Goal: Transaction & Acquisition: Purchase product/service

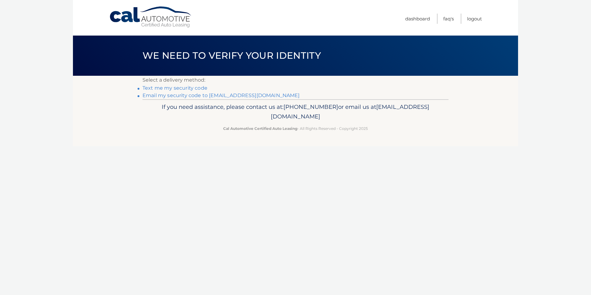
click at [187, 95] on link "Email my security code to e*****@verizon.net" at bounding box center [220, 95] width 157 height 6
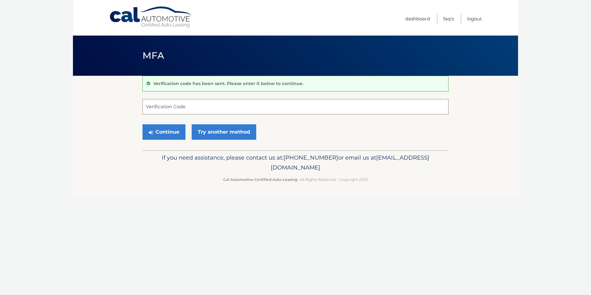
click at [185, 111] on input "Verification Code" at bounding box center [295, 106] width 306 height 15
type input "998339"
click at [170, 132] on button "Continue" at bounding box center [163, 131] width 43 height 15
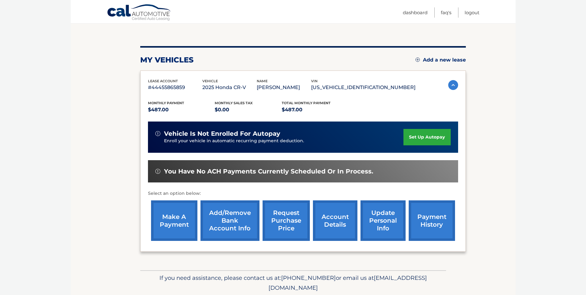
scroll to position [62, 0]
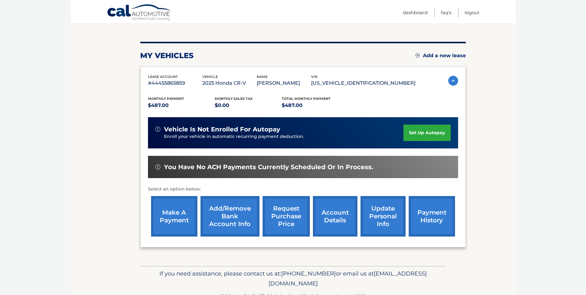
click at [183, 209] on link "make a payment" at bounding box center [174, 216] width 46 height 40
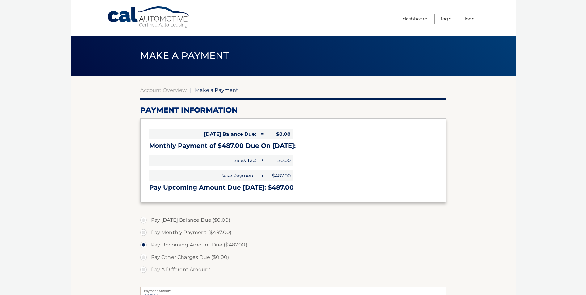
select select "YmUzMWRlMzAtY2I3Yy00MmVhLWI3NzQtODMwOWU3YzgyZmQ4"
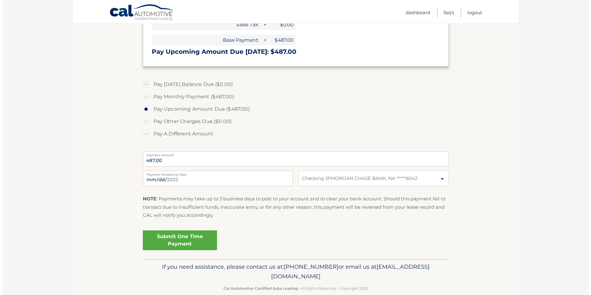
scroll to position [147, 0]
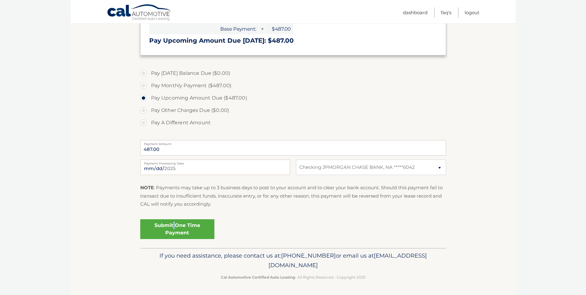
click at [174, 227] on link "Submit One Time Payment" at bounding box center [177, 229] width 74 height 20
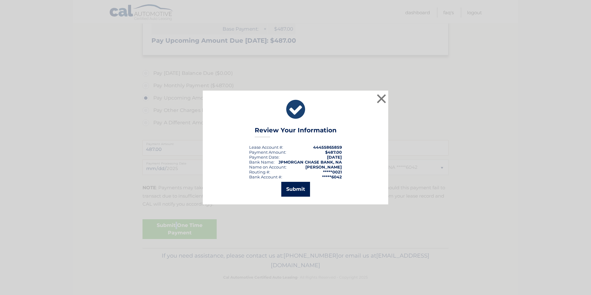
click at [295, 190] on button "Submit" at bounding box center [295, 189] width 29 height 15
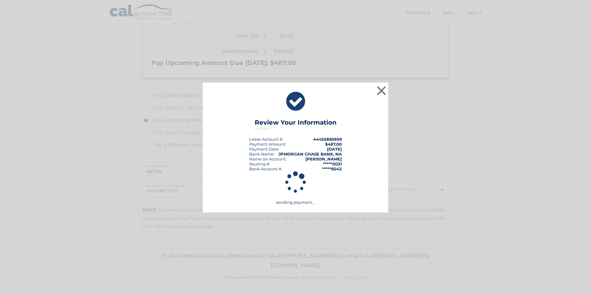
scroll to position [124, 0]
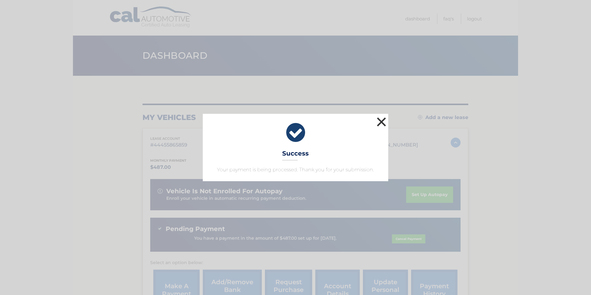
click at [381, 121] on button "×" at bounding box center [381, 122] width 12 height 12
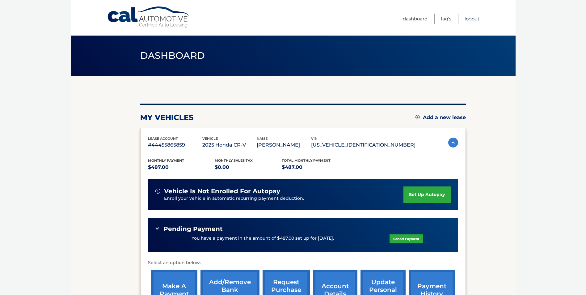
click at [469, 17] on link "Logout" at bounding box center [472, 19] width 15 height 10
